Goal: Transaction & Acquisition: Download file/media

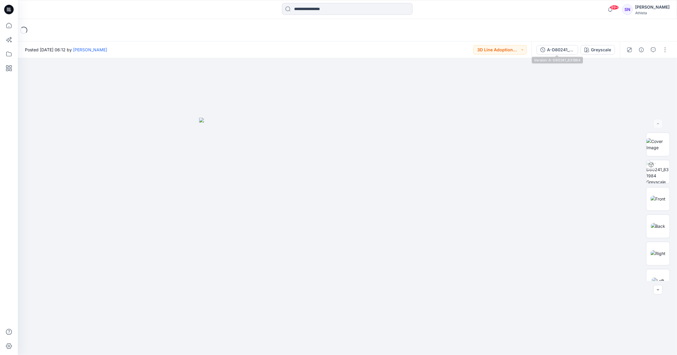
click at [558, 49] on div "A-D80241_831984" at bounding box center [560, 50] width 27 height 7
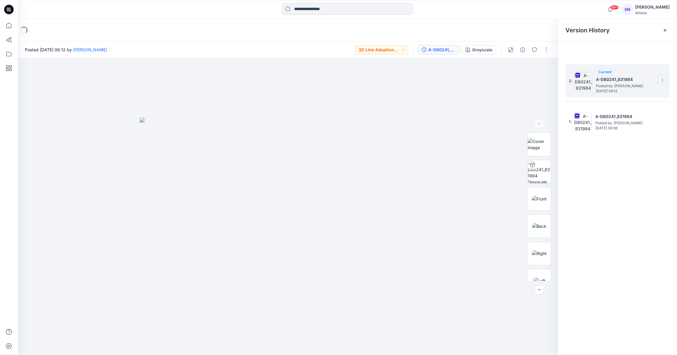
click at [664, 79] on icon at bounding box center [662, 80] width 5 height 5
click at [629, 90] on span "Download Source BW File" at bounding box center [632, 91] width 50 height 7
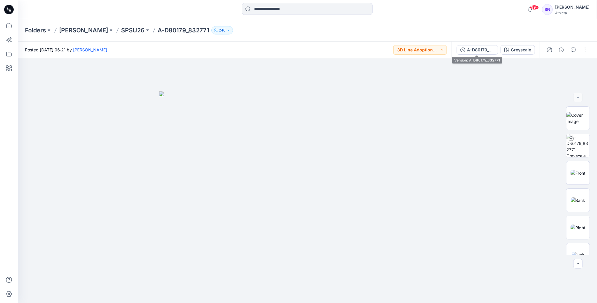
click at [469, 43] on div "A-D80179_832771 Greyscale" at bounding box center [495, 50] width 88 height 17
click at [471, 50] on div "A-D80179_832771" at bounding box center [480, 50] width 27 height 7
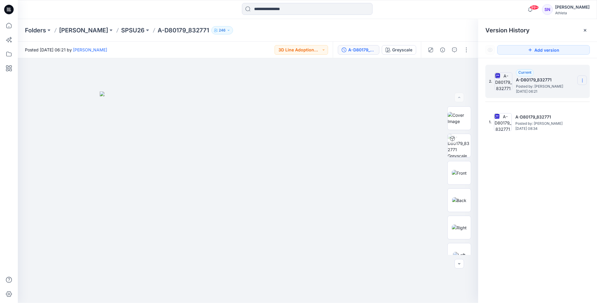
click at [584, 77] on section at bounding box center [581, 79] width 9 height 9
click at [552, 91] on span "Download Source BW File" at bounding box center [552, 92] width 50 height 7
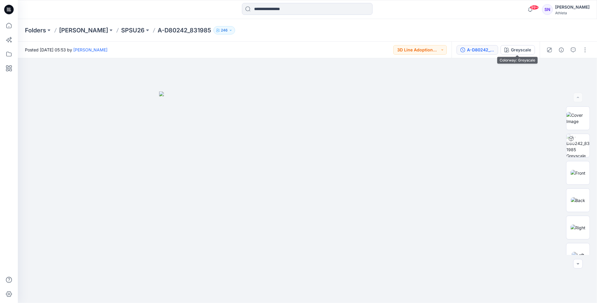
click at [481, 48] on div "A-D80242_831985" at bounding box center [480, 50] width 27 height 7
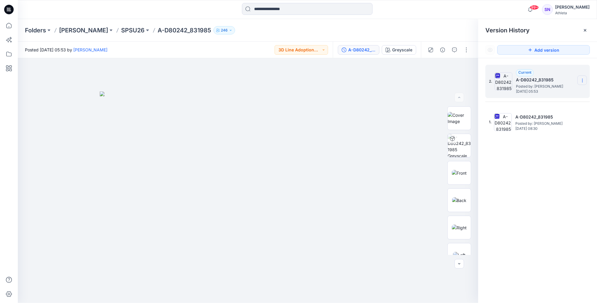
click at [580, 79] on icon at bounding box center [582, 80] width 5 height 5
click at [544, 90] on span "Download Source BW File" at bounding box center [552, 92] width 50 height 7
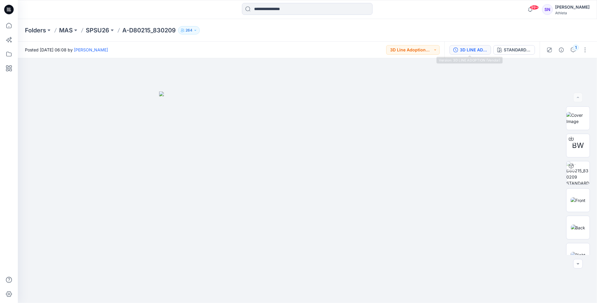
click at [481, 47] on div "3D LINE ADOPTION (Vendor)" at bounding box center [473, 50] width 27 height 7
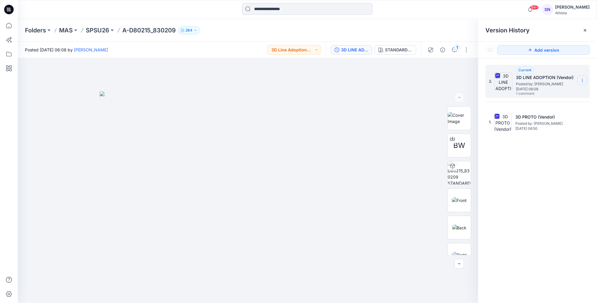
click at [580, 78] on icon at bounding box center [582, 80] width 5 height 5
click at [560, 92] on span "Download Source BW File" at bounding box center [552, 92] width 50 height 7
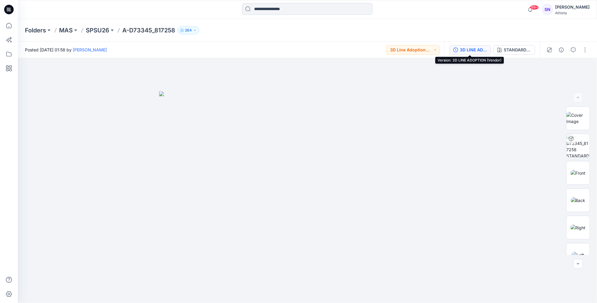
click at [475, 48] on div "3D LINE ADOPTION (Vendor)" at bounding box center [473, 50] width 27 height 7
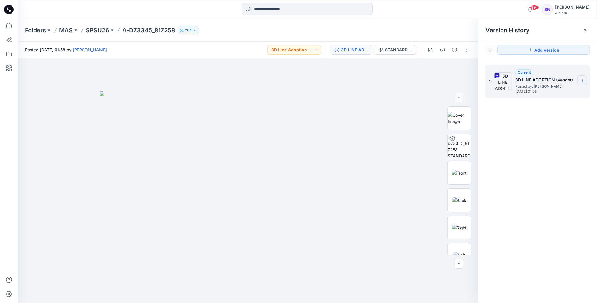
click at [582, 79] on icon at bounding box center [582, 80] width 5 height 5
click at [557, 93] on span "Download Source BW File" at bounding box center [552, 92] width 50 height 7
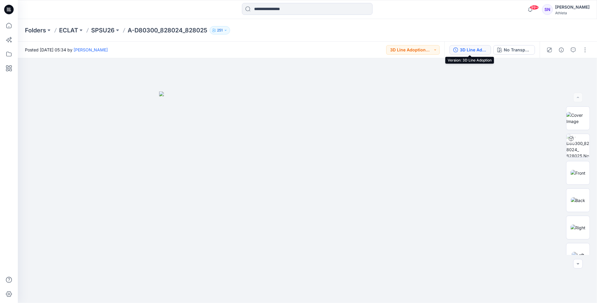
click at [486, 48] on div "3D Line Adoption" at bounding box center [473, 50] width 27 height 7
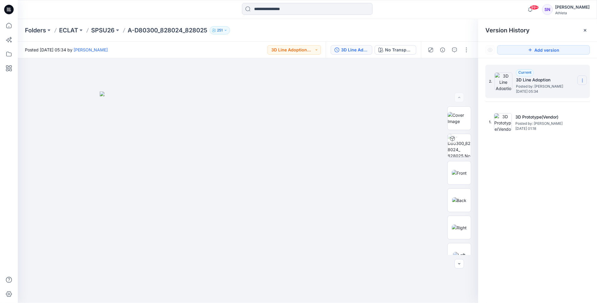
click at [582, 80] on icon at bounding box center [582, 80] width 5 height 5
drag, startPoint x: 546, startPoint y: 203, endPoint x: 545, endPoint y: 199, distance: 4.8
click at [546, 203] on div "2. Current 3D Line Adoption Posted by: Allen Chen Tuesday, July 29, 2025 05:34 …" at bounding box center [537, 184] width 119 height 253
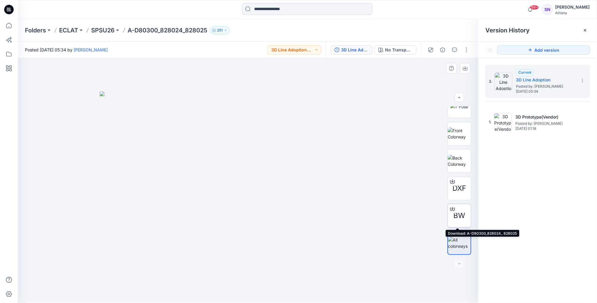
click at [450, 208] on icon at bounding box center [452, 208] width 5 height 5
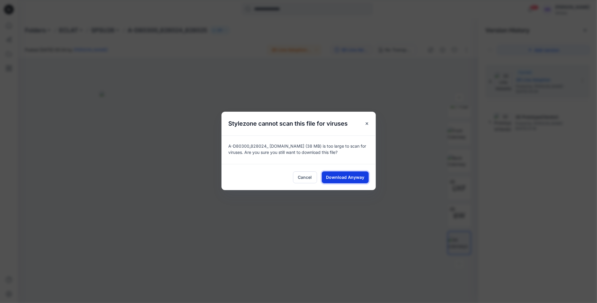
click at [335, 176] on span "Download Anyway" at bounding box center [345, 177] width 38 height 6
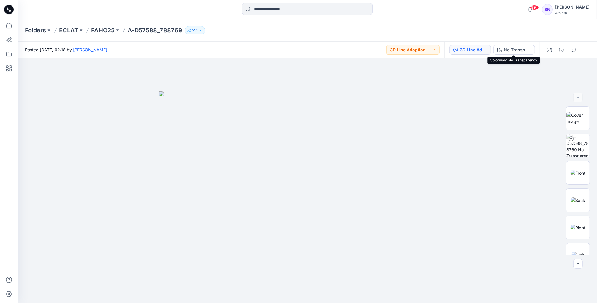
click at [481, 47] on div "3D Line Adoption Sample(Vendor)" at bounding box center [473, 50] width 27 height 7
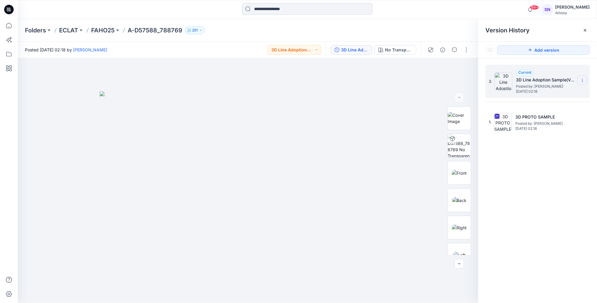
click at [585, 80] on icon at bounding box center [582, 80] width 5 height 5
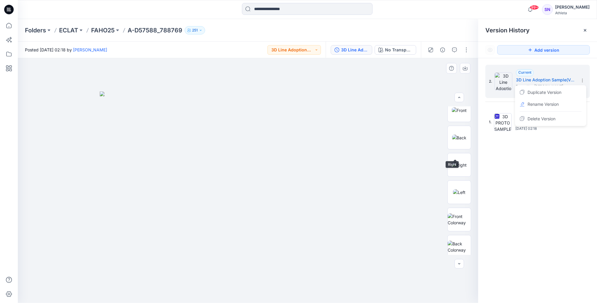
scroll to position [121, 0]
click at [455, 211] on span "BW" at bounding box center [459, 215] width 12 height 11
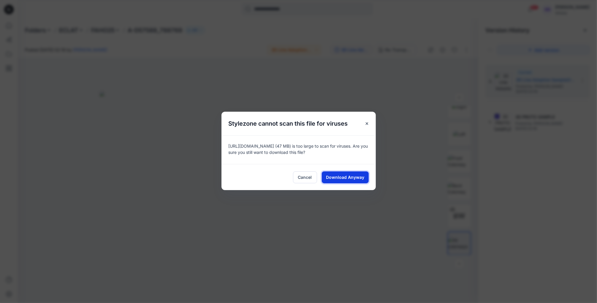
click at [345, 176] on span "Download Anyway" at bounding box center [345, 177] width 38 height 6
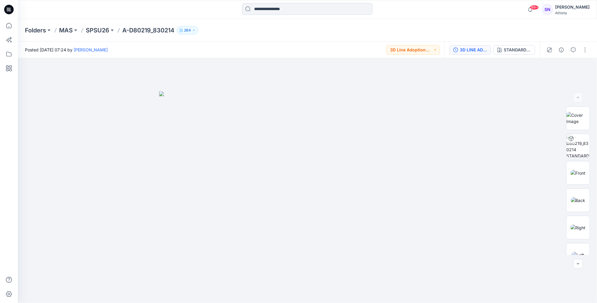
click at [474, 48] on div "3D LINE ADOPTION (Vendor)" at bounding box center [473, 50] width 27 height 7
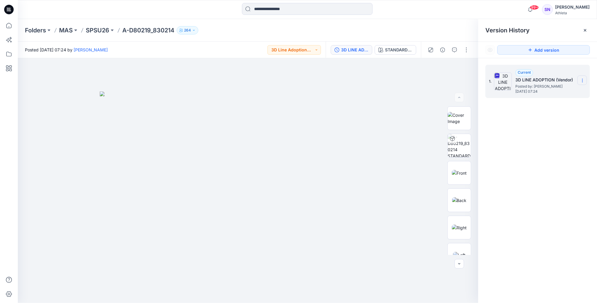
click at [582, 79] on icon at bounding box center [582, 79] width 0 height 0
click at [547, 91] on span "Download Source BW File" at bounding box center [552, 92] width 50 height 7
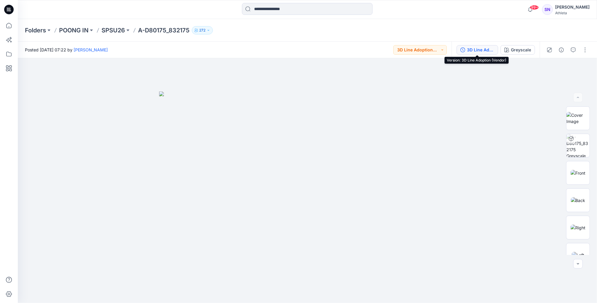
click at [475, 47] on div "3D Line Adoption (Vendor)" at bounding box center [480, 50] width 27 height 7
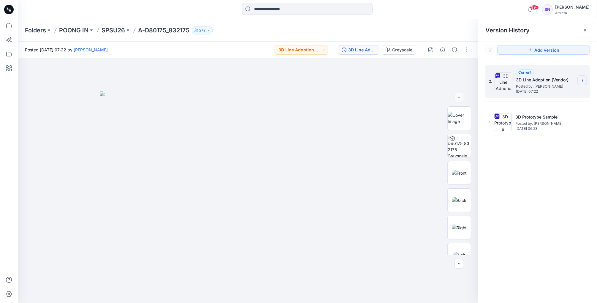
click at [585, 77] on section at bounding box center [581, 79] width 9 height 9
click at [547, 90] on span "Download Source BW File" at bounding box center [552, 92] width 50 height 7
click at [580, 80] on section at bounding box center [581, 79] width 9 height 9
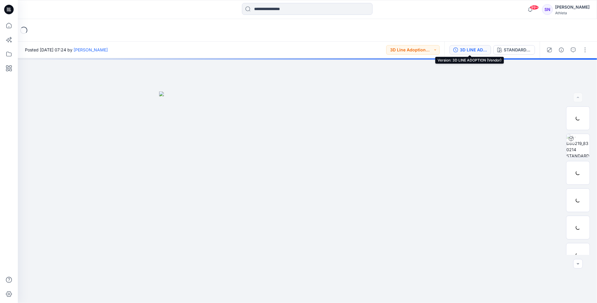
click at [469, 48] on div "3D LINE ADOPTION (Vendor)" at bounding box center [473, 50] width 27 height 7
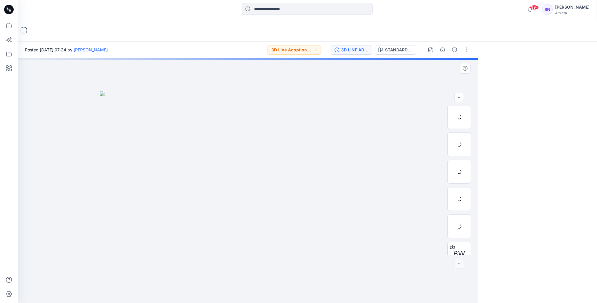
scroll to position [148, 0]
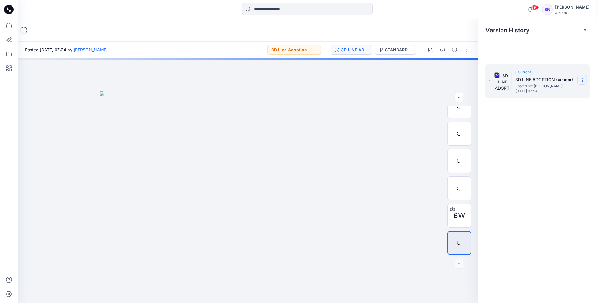
click at [580, 77] on section at bounding box center [581, 79] width 9 height 9
click at [553, 91] on span "Download Source BW File" at bounding box center [552, 91] width 50 height 7
